Goal: Transaction & Acquisition: Purchase product/service

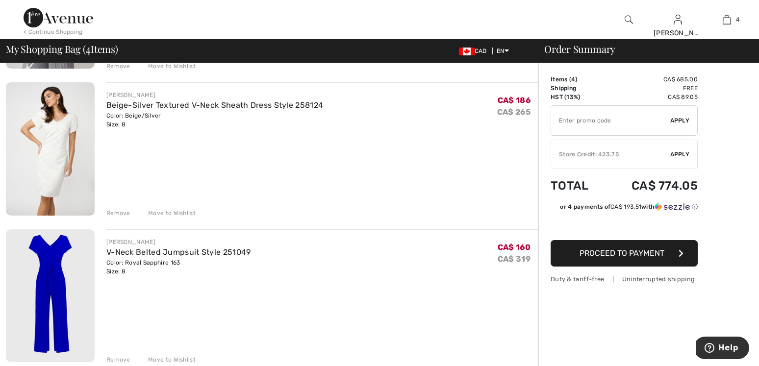
scroll to position [353, 0]
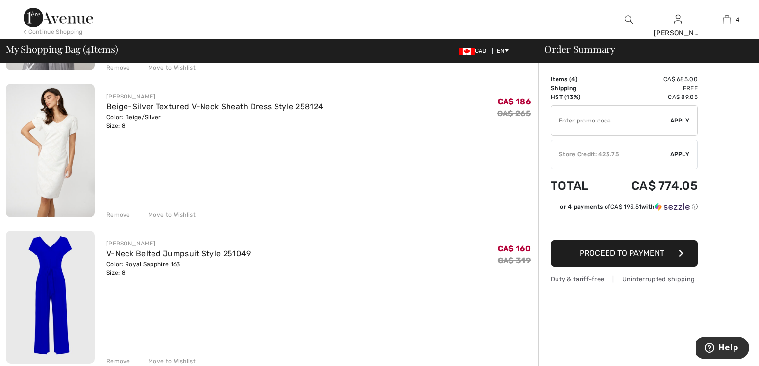
click at [46, 255] on img at bounding box center [50, 297] width 89 height 133
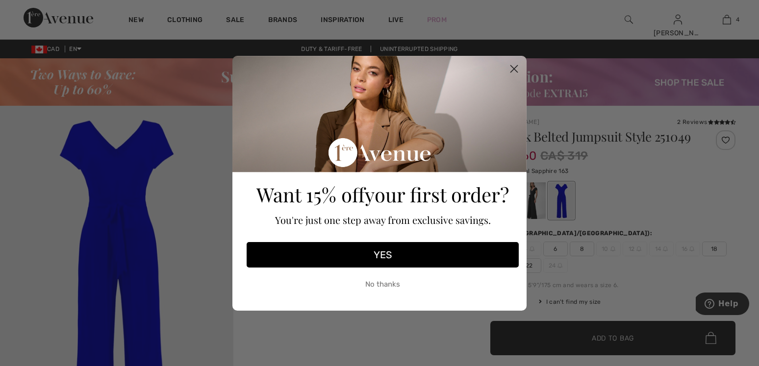
click at [514, 67] on circle "Close dialog" at bounding box center [514, 68] width 16 height 16
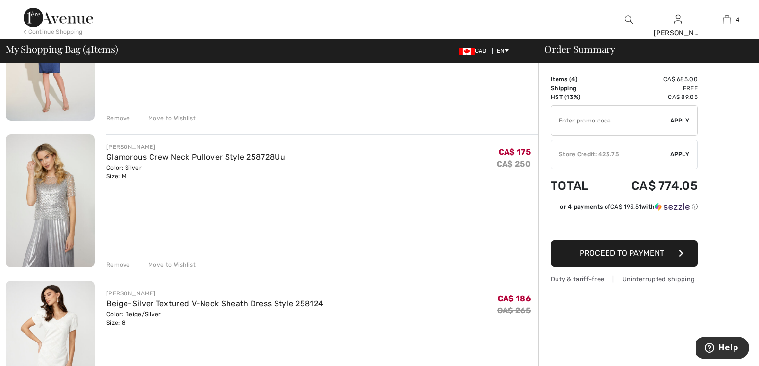
scroll to position [163, 0]
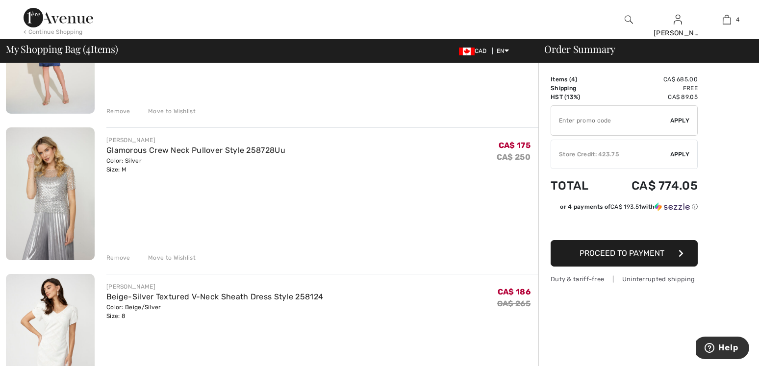
click at [124, 256] on div "Remove" at bounding box center [118, 257] width 24 height 9
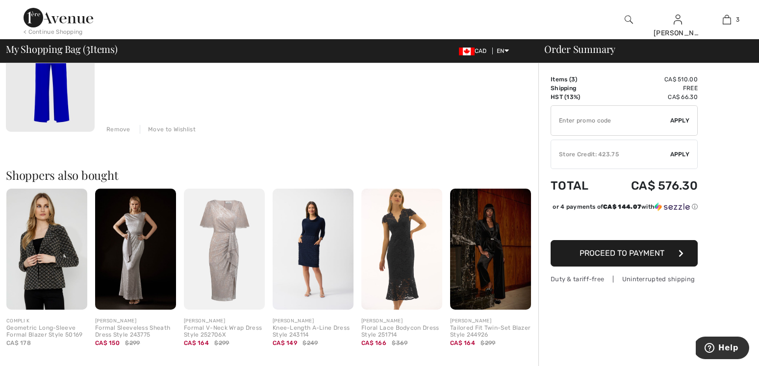
scroll to position [441, 0]
